Goal: Navigation & Orientation: Find specific page/section

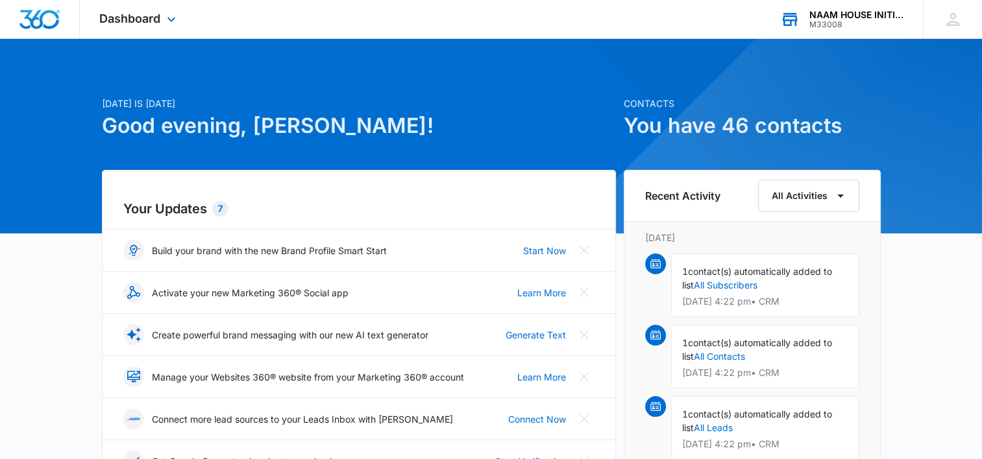
click at [838, 16] on div "NAAM HOUSE INITIATIVE, INC." at bounding box center [856, 15] width 95 height 10
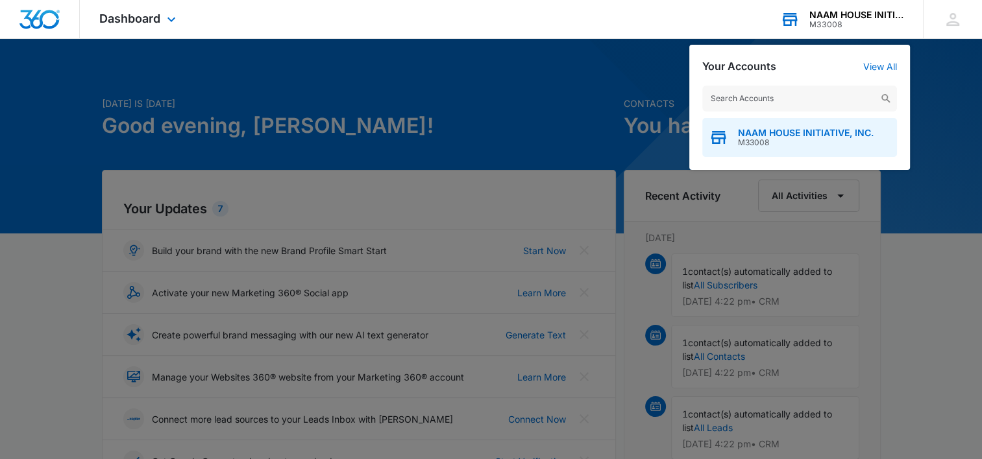
click at [787, 136] on span "NAAM HOUSE INITIATIVE, INC." at bounding box center [806, 133] width 136 height 10
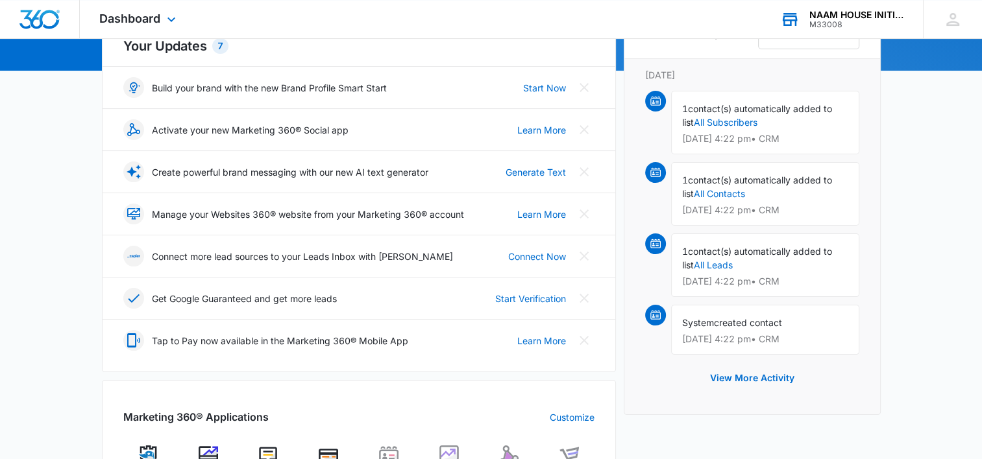
scroll to position [158, 0]
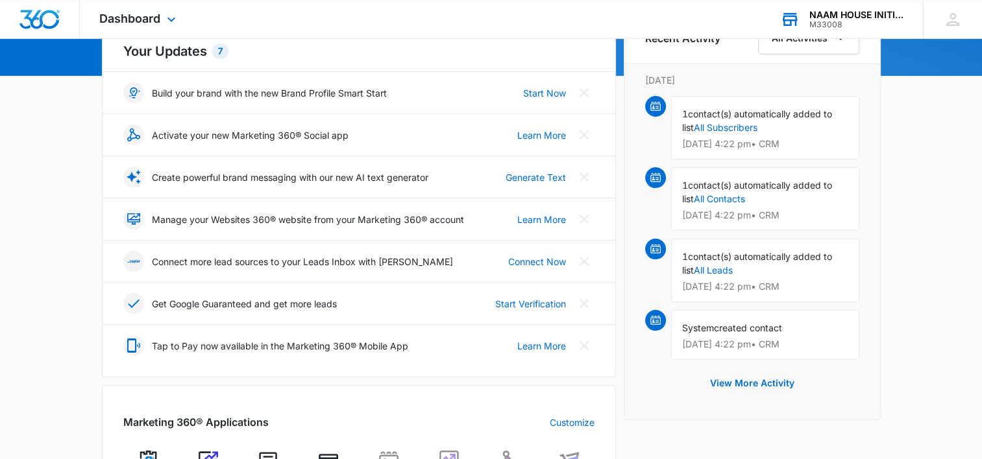
click at [948, 134] on div "[DATE] is [DATE] Good evening, [PERSON_NAME]! Contacts You have 46 contacts You…" at bounding box center [491, 446] width 982 height 1098
drag, startPoint x: 948, startPoint y: 134, endPoint x: 993, endPoint y: 134, distance: 44.8
click at [982, 134] on html "Dashboard Apps Reputation Websites Forms CRM Email Social Shop Payments POS Con…" at bounding box center [491, 71] width 982 height 459
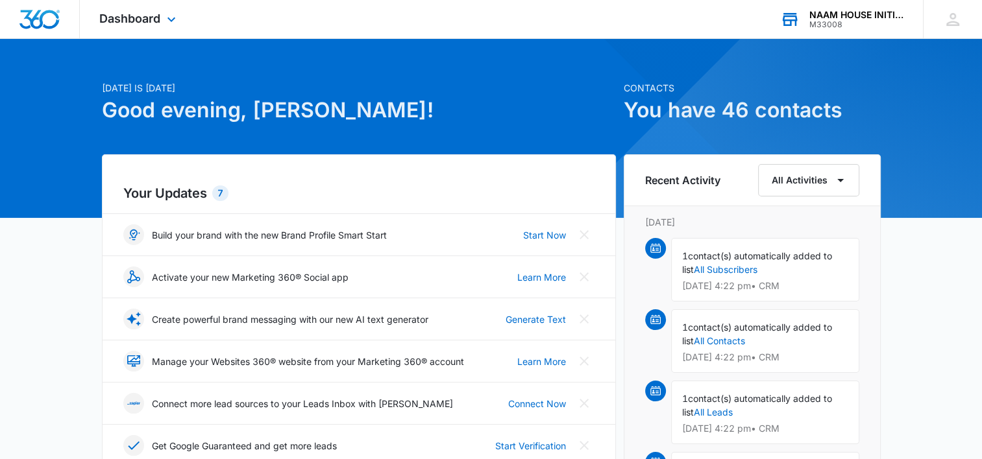
scroll to position [0, 0]
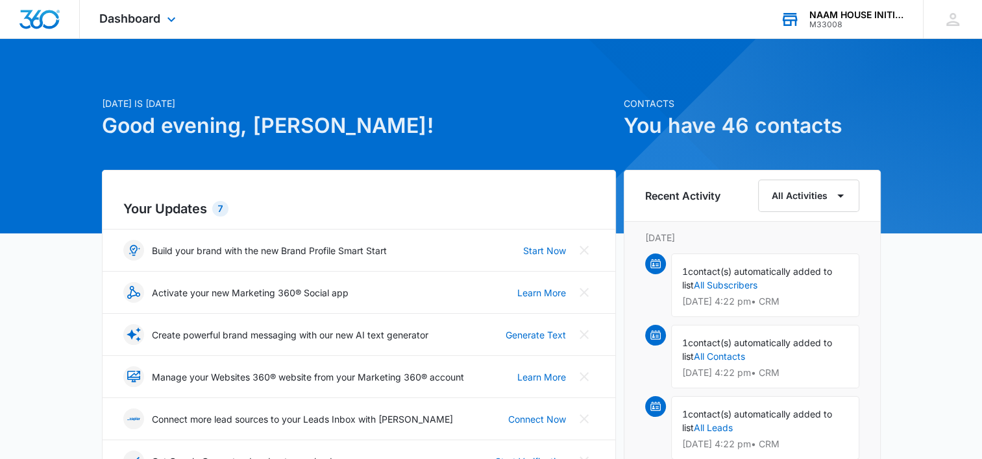
click at [703, 198] on h6 "Recent Activity" at bounding box center [682, 196] width 75 height 16
click at [820, 210] on button "All Activities" at bounding box center [808, 196] width 101 height 32
click at [163, 32] on div "Dashboard Apps Reputation Websites Forms CRM Email Social Shop Payments POS Con…" at bounding box center [139, 19] width 119 height 38
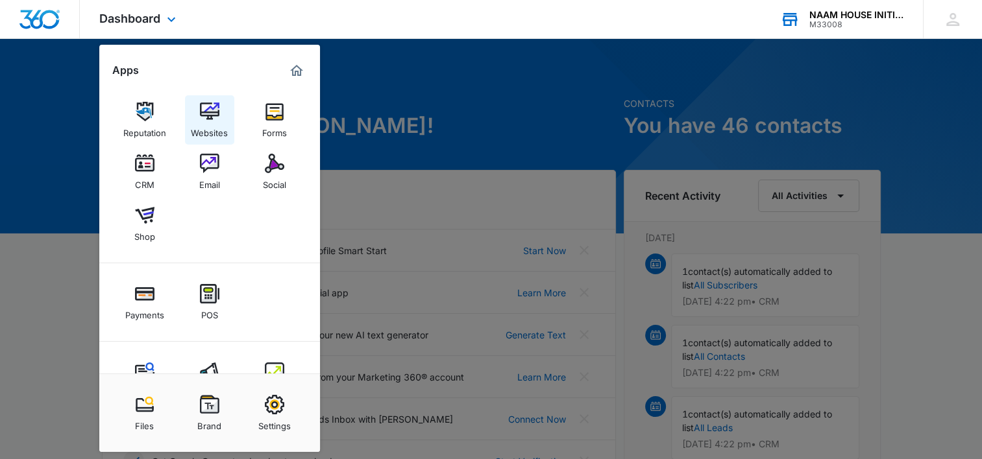
click at [221, 115] on link "Websites" at bounding box center [209, 119] width 49 height 49
